Goal: Navigation & Orientation: Understand site structure

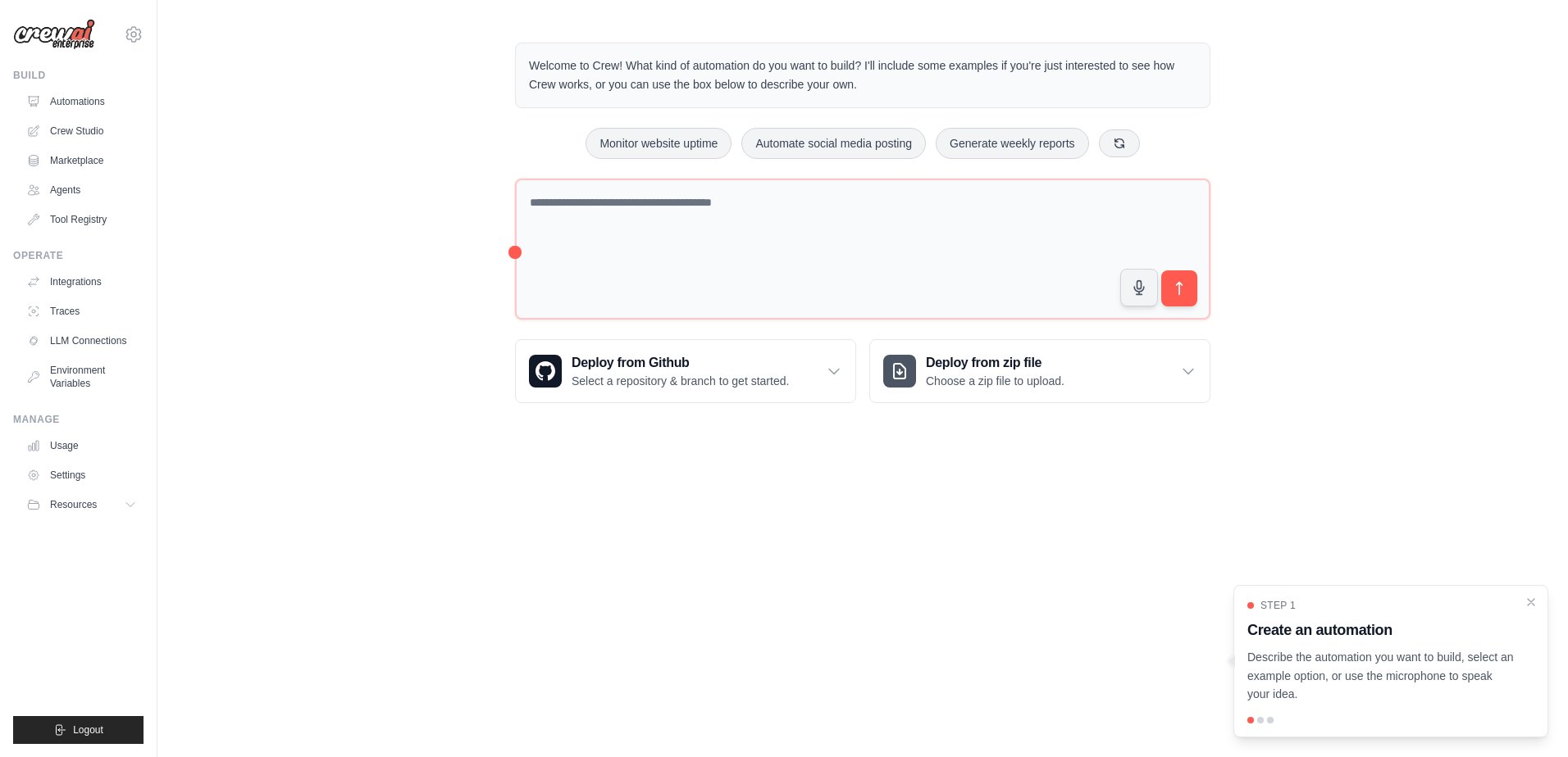
click at [401, 154] on div "Welcome to Crew! What kind of automation do you want to build? I'll include som…" at bounding box center [862, 223] width 1410 height 413
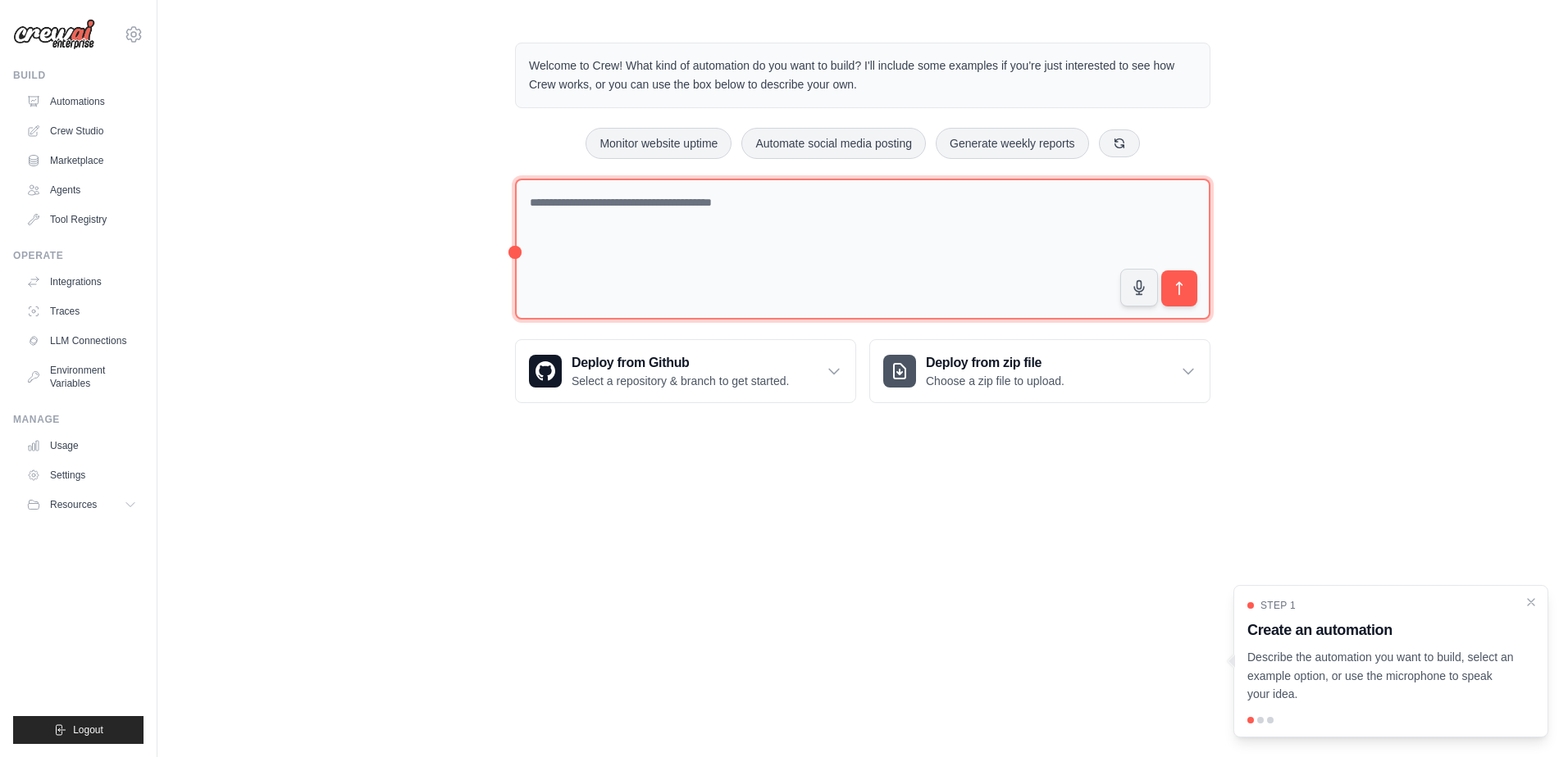
click at [701, 245] on textarea at bounding box center [862, 249] width 695 height 142
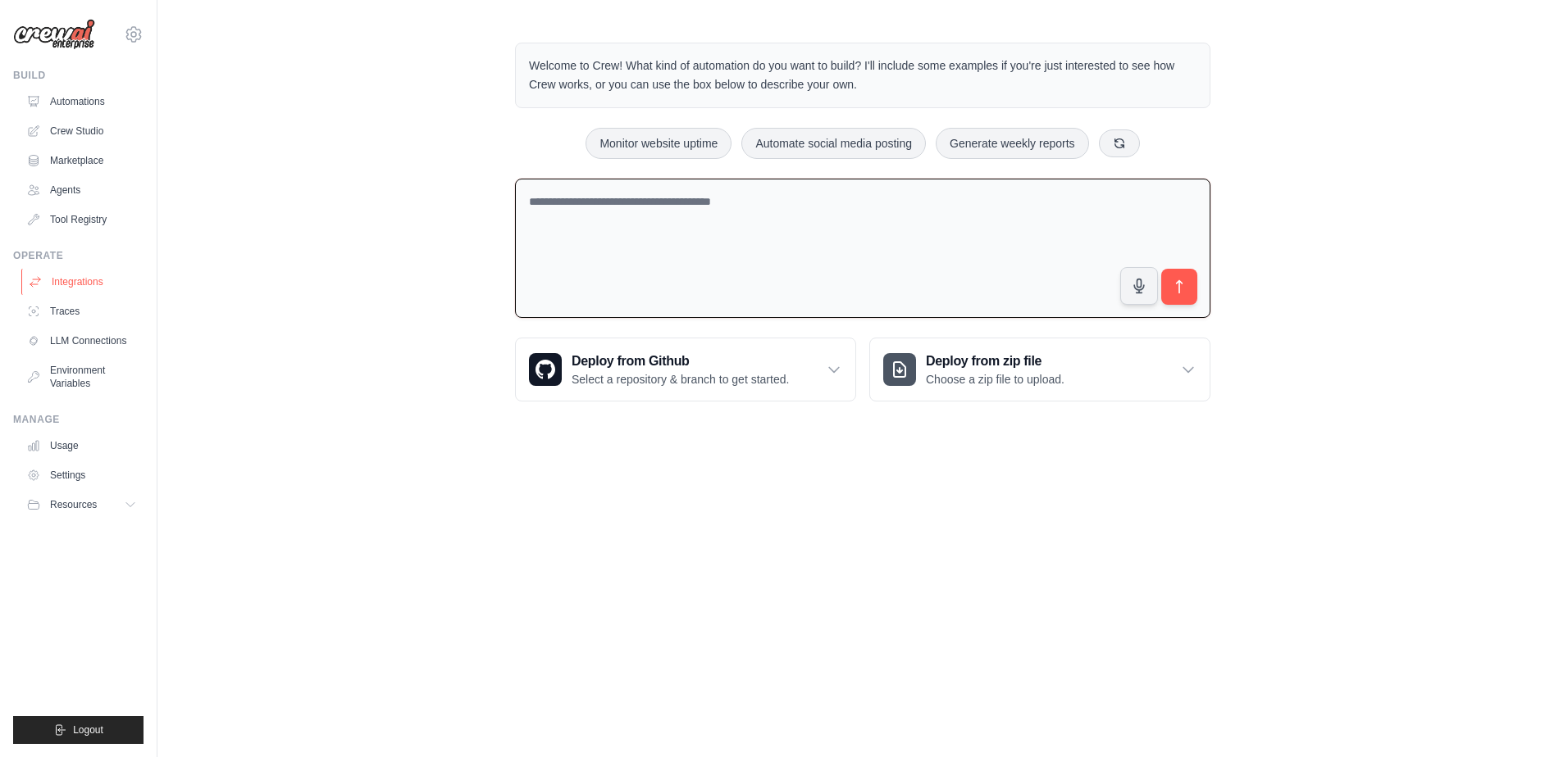
click at [72, 288] on link "Integrations" at bounding box center [83, 282] width 124 height 26
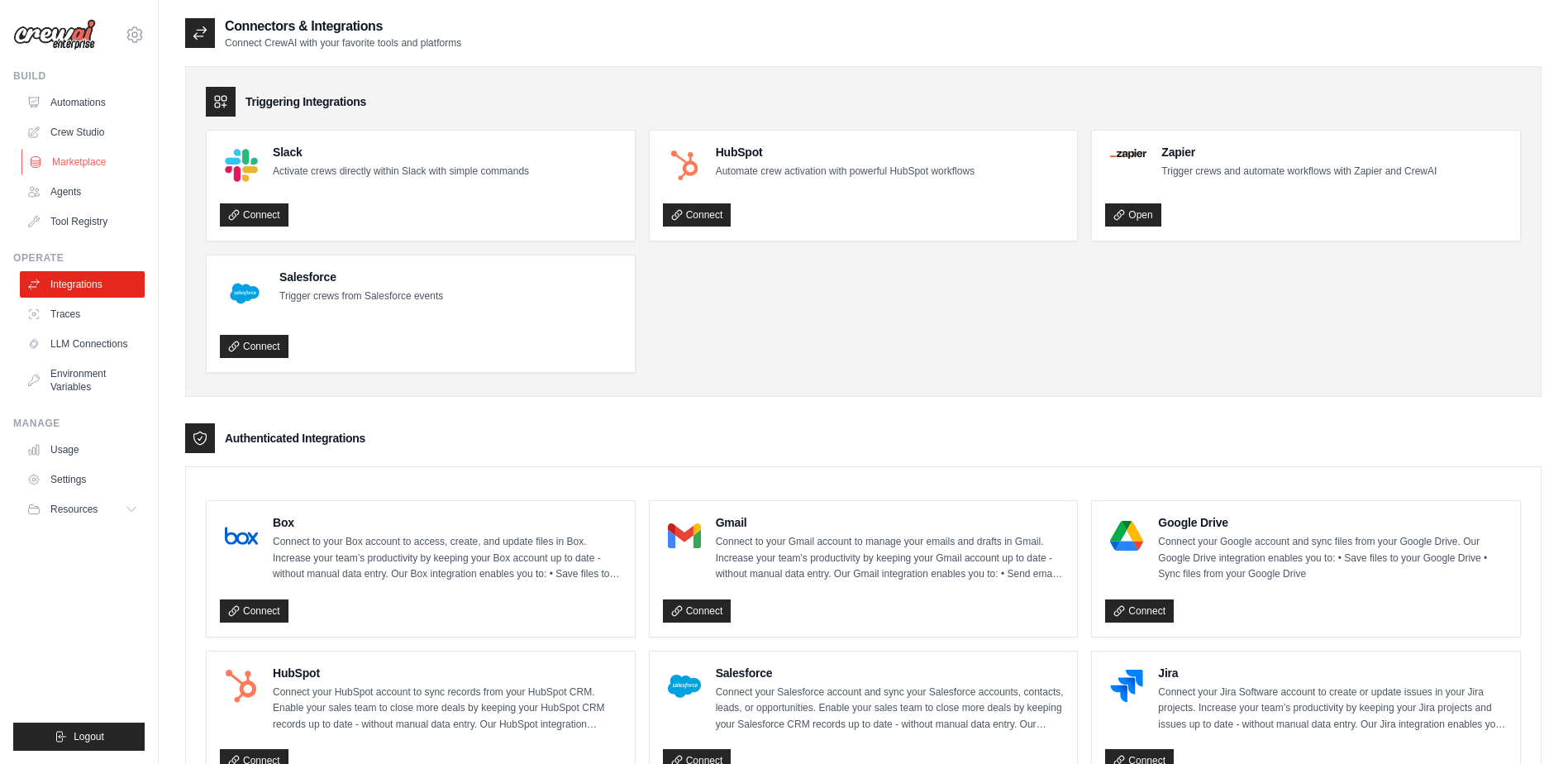
click at [86, 158] on link "Marketplace" at bounding box center [84, 161] width 125 height 26
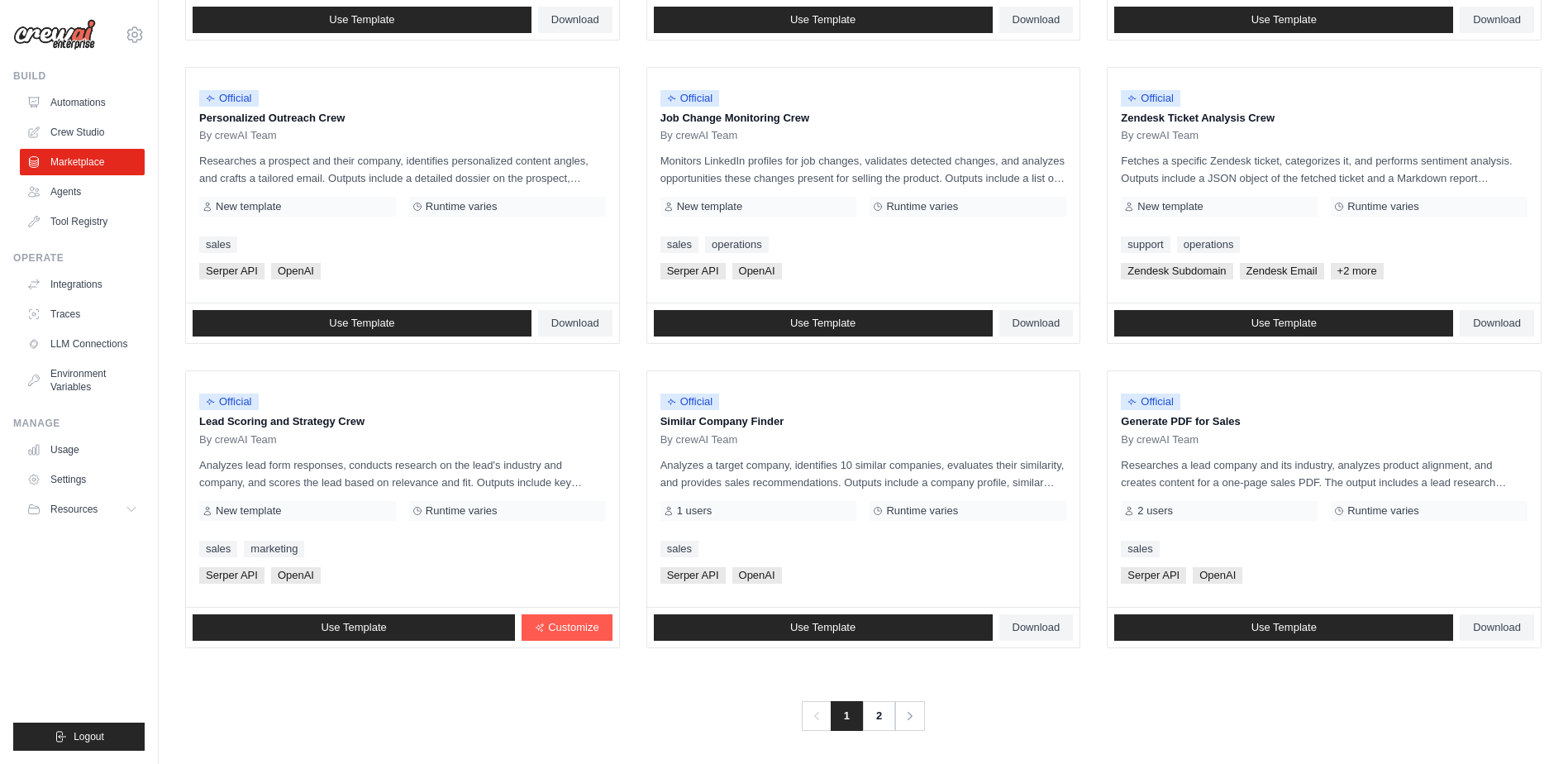
scroll to position [769, 0]
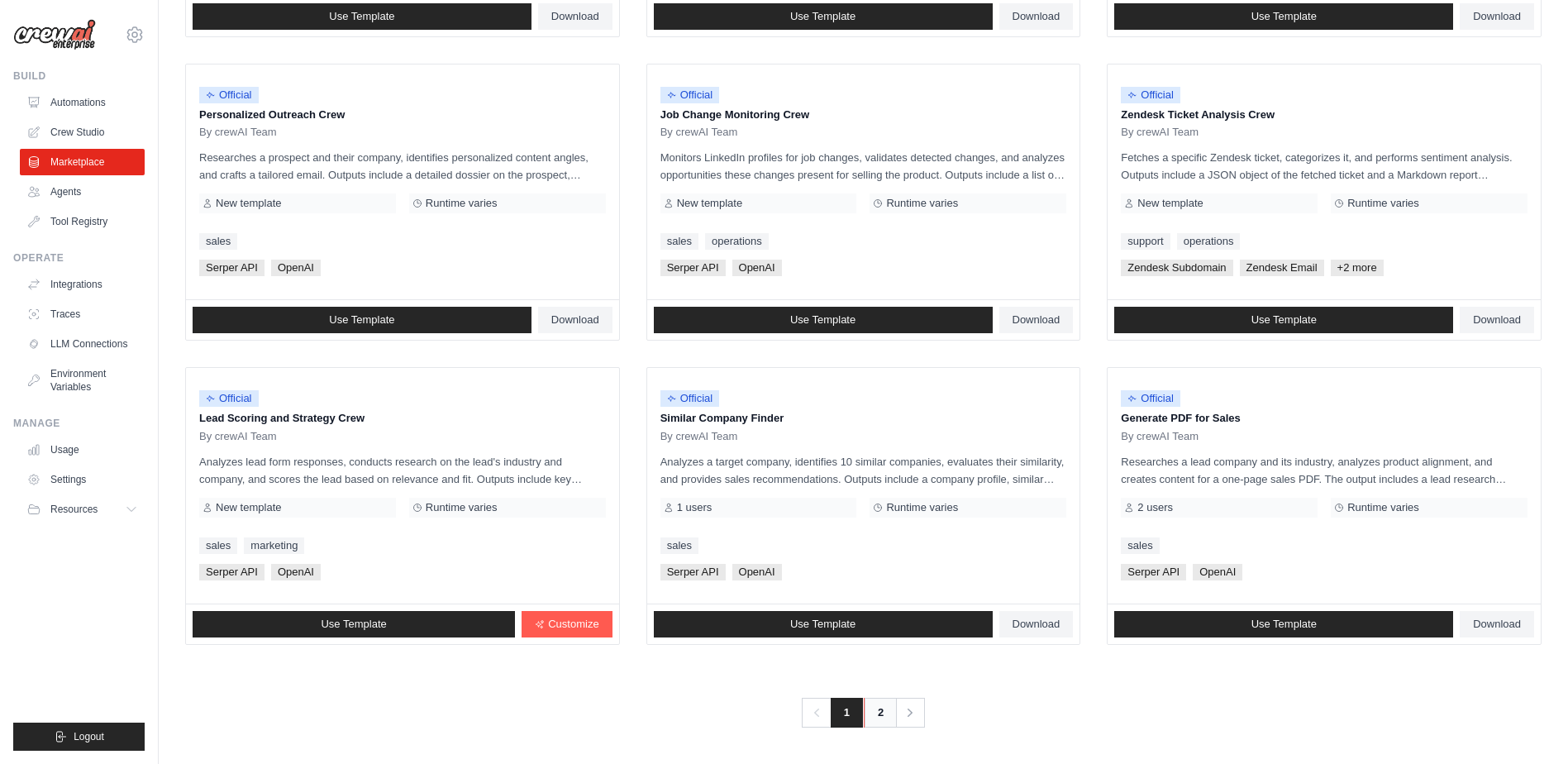
click at [875, 708] on link "2" at bounding box center [880, 713] width 33 height 30
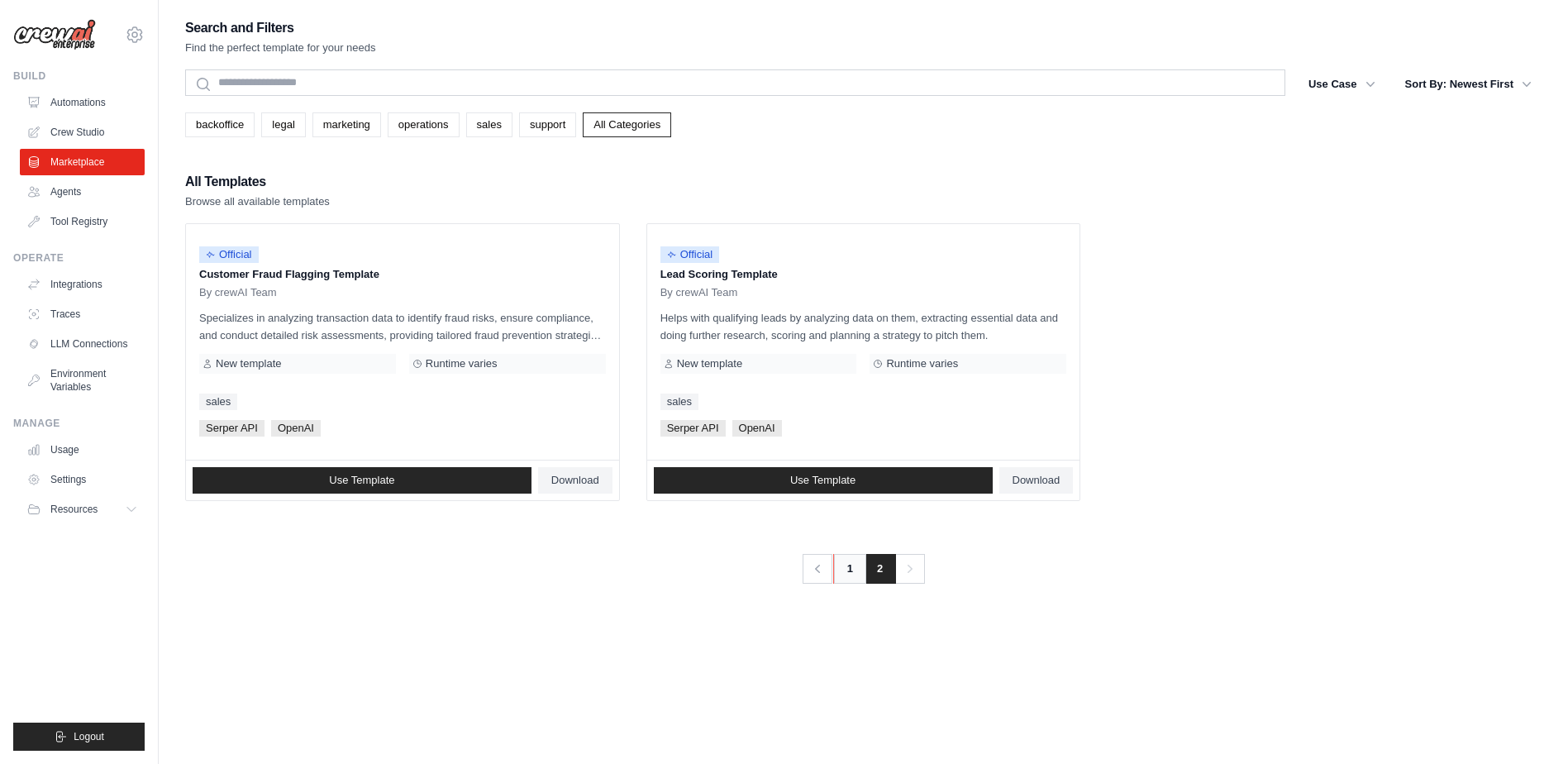
click at [854, 573] on link "1" at bounding box center [850, 569] width 33 height 30
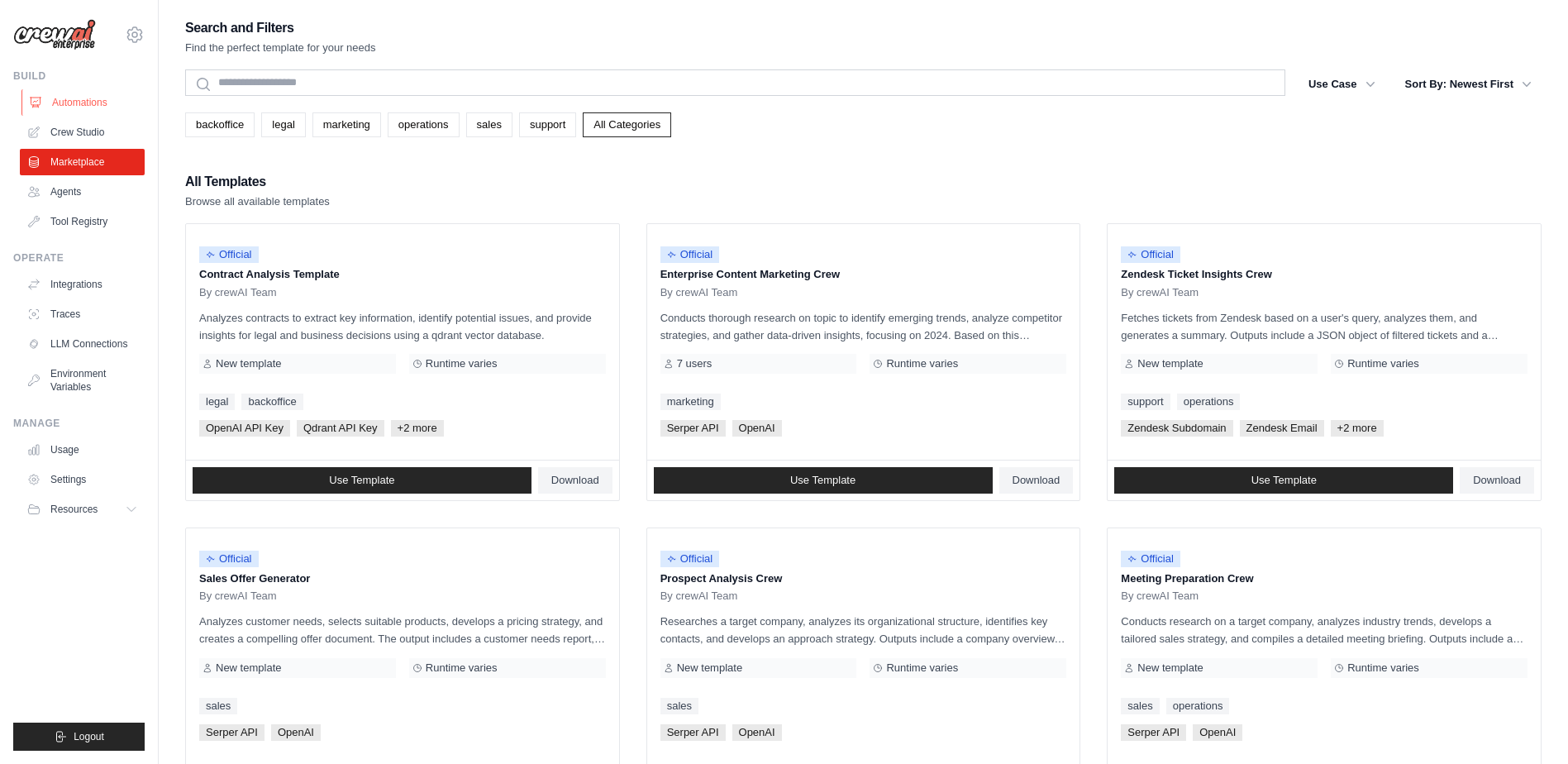
click at [81, 96] on link "Automations" at bounding box center [84, 102] width 125 height 26
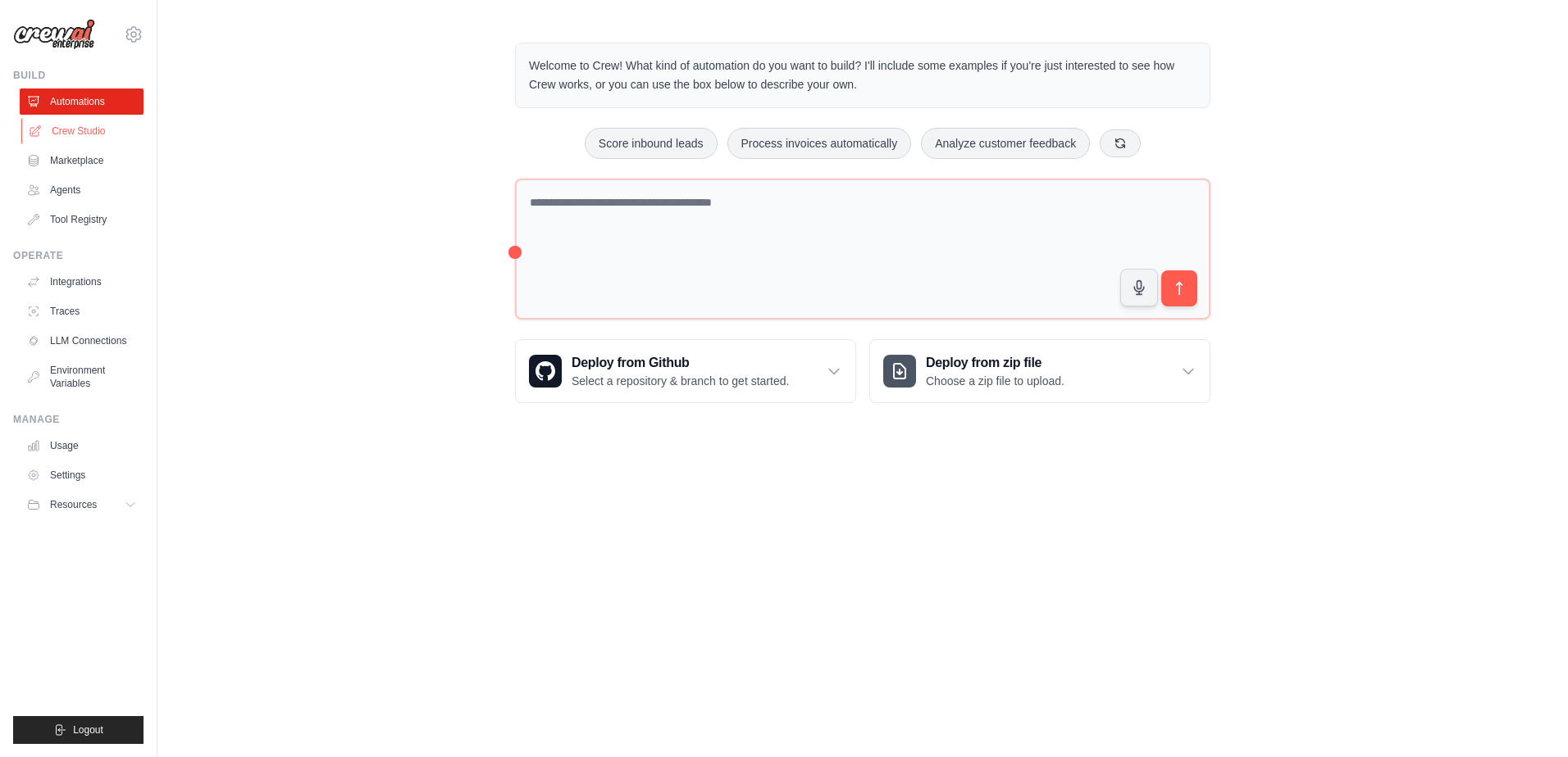
click at [94, 128] on link "Crew Studio" at bounding box center [83, 131] width 124 height 26
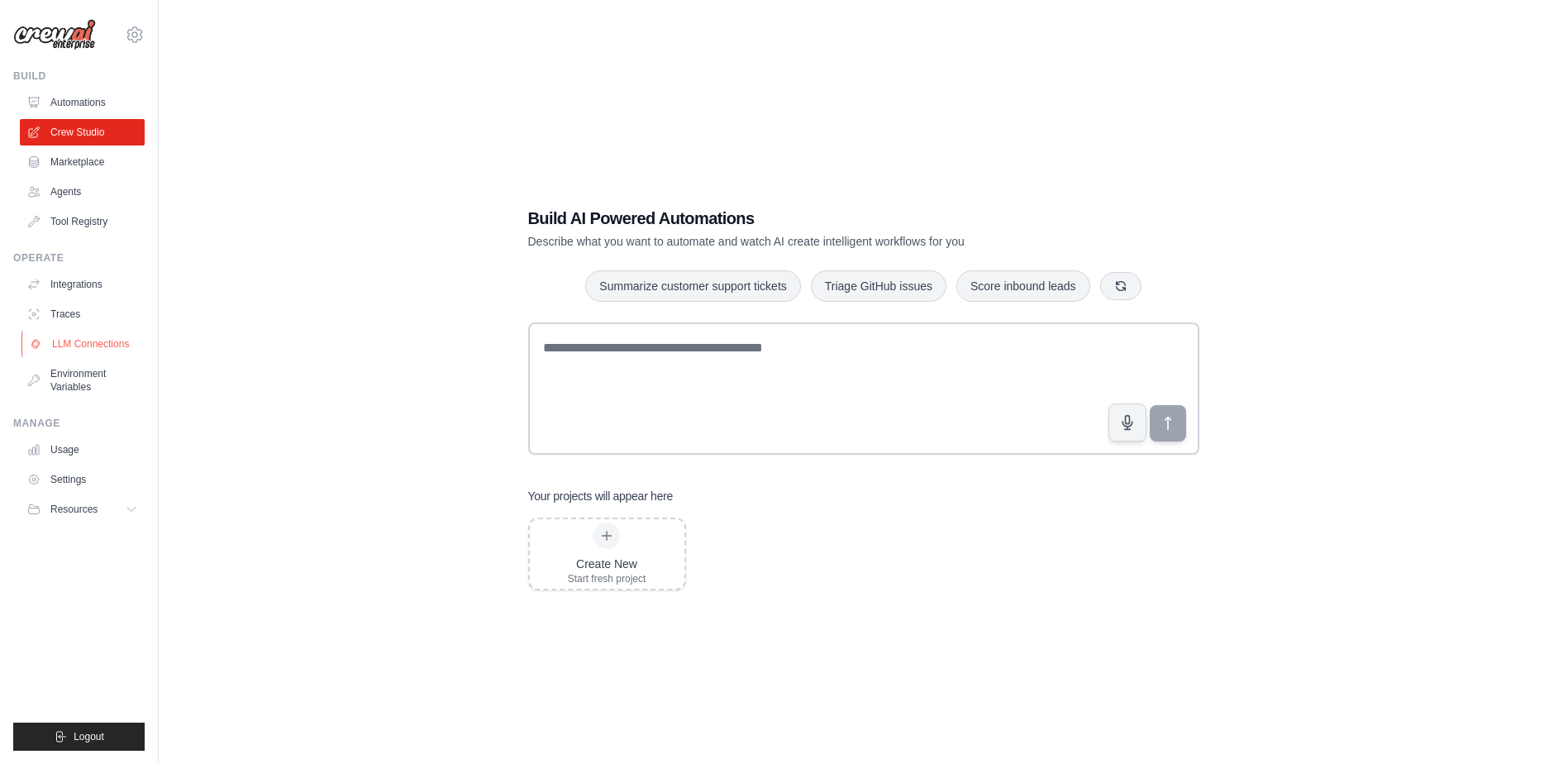
click at [89, 338] on link "LLM Connections" at bounding box center [84, 343] width 125 height 26
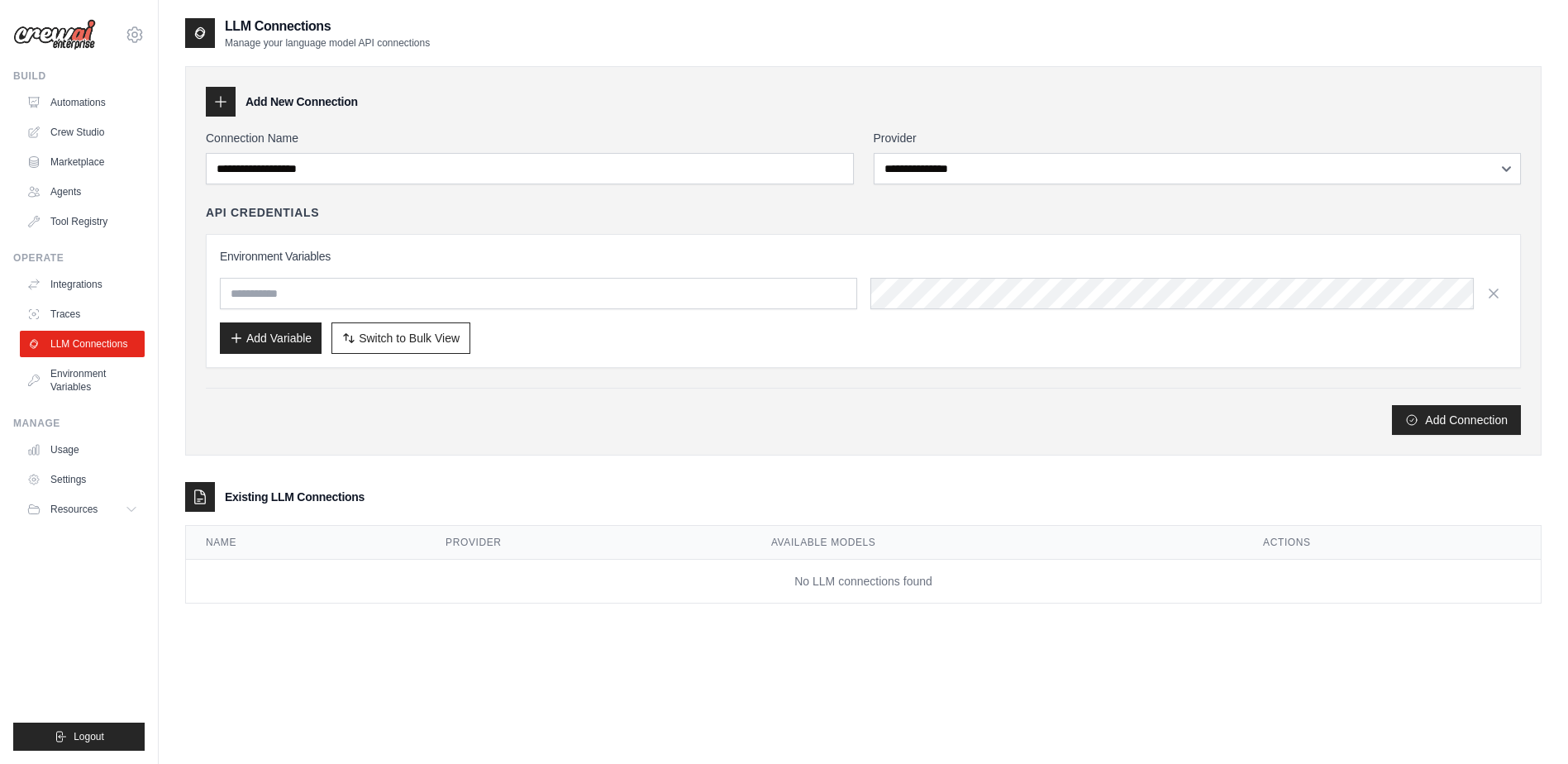
click at [83, 235] on ul "Build Automations Crew Studio Marketplace Agents" at bounding box center [79, 410] width 131 height 681
click at [83, 231] on link "Tool Registry" at bounding box center [84, 221] width 125 height 26
